Goal: Obtain resource: Download file/media

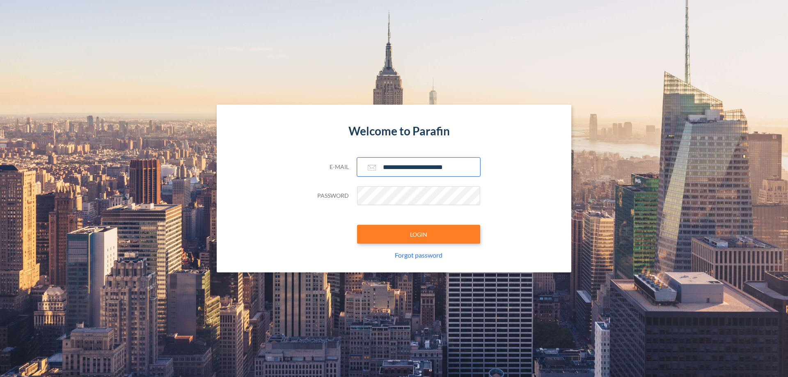
type input "**********"
click at [419, 234] on button "LOGIN" at bounding box center [418, 234] width 123 height 19
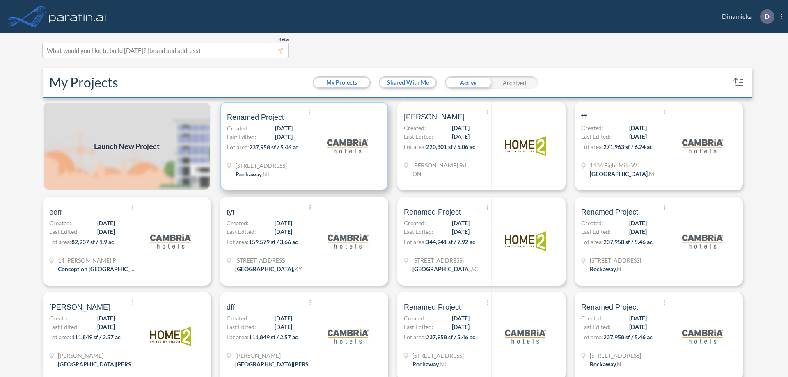
scroll to position [2, 0]
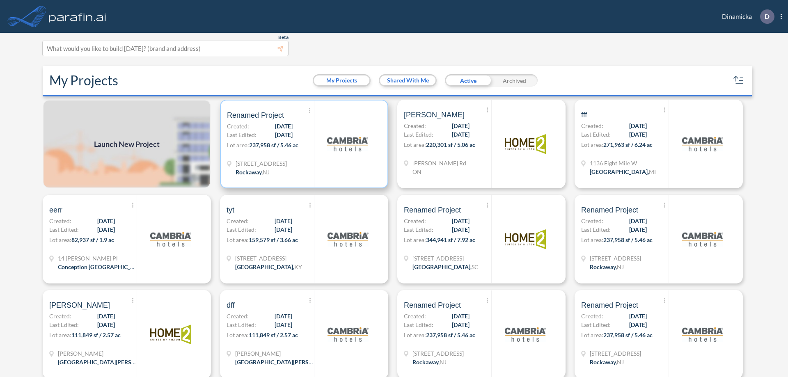
click at [303, 144] on p "Lot area: 237,958 sf / 5.46 ac" at bounding box center [270, 147] width 87 height 12
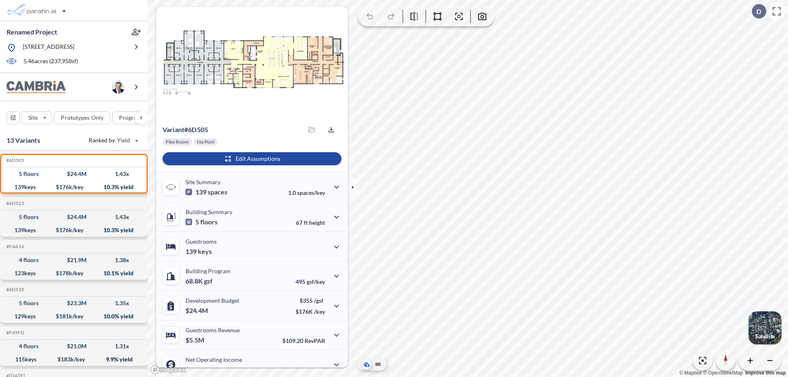
scroll to position [41, 0]
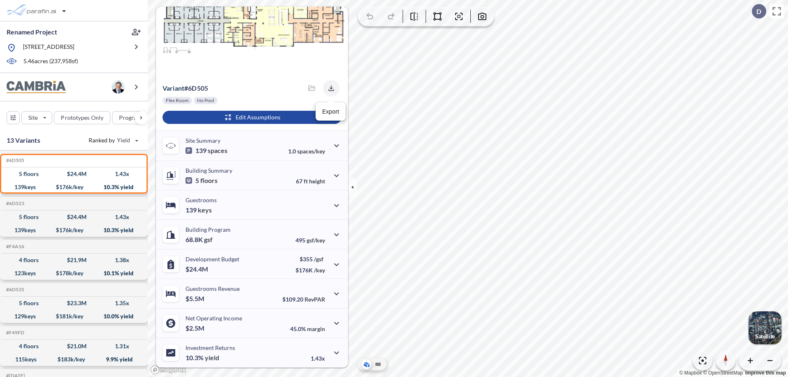
click at [329, 88] on icon "button" at bounding box center [330, 87] width 5 height 5
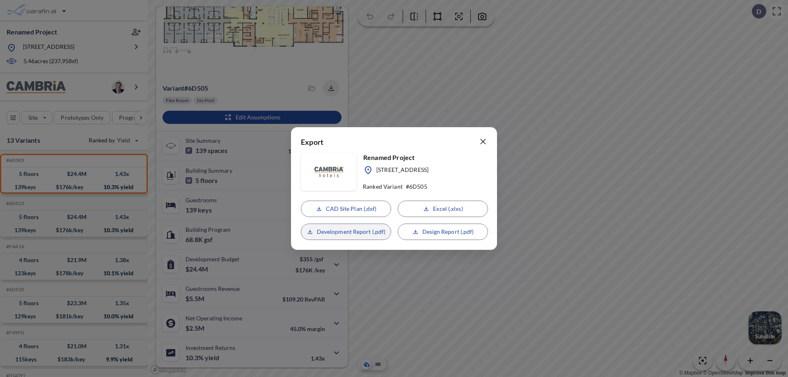
click at [346, 232] on p "Development Report (.pdf)" at bounding box center [351, 232] width 69 height 8
